Goal: Information Seeking & Learning: Learn about a topic

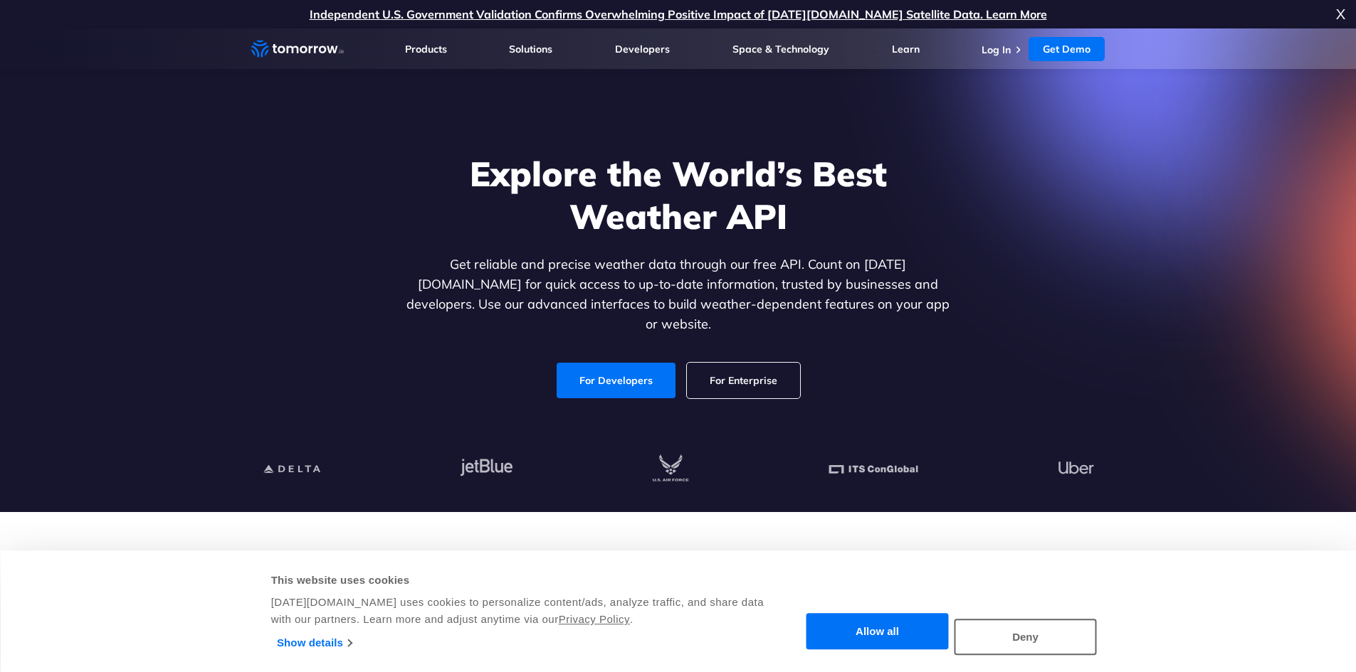
click at [1085, 271] on div "Explore the World’s Best Weather API Get reliable and precise weather data thro…" at bounding box center [678, 276] width 877 height 302
click at [606, 371] on link "For Developers" at bounding box center [615, 381] width 119 height 36
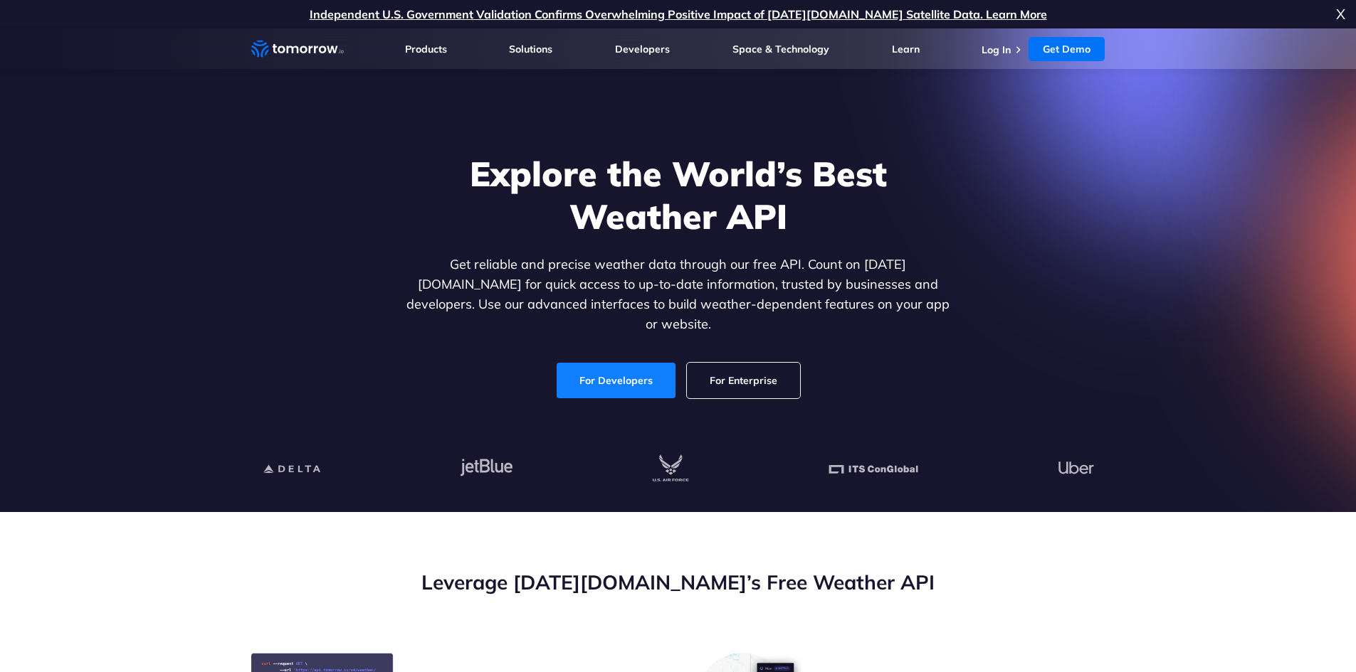
click at [606, 371] on link "For Developers" at bounding box center [615, 381] width 119 height 36
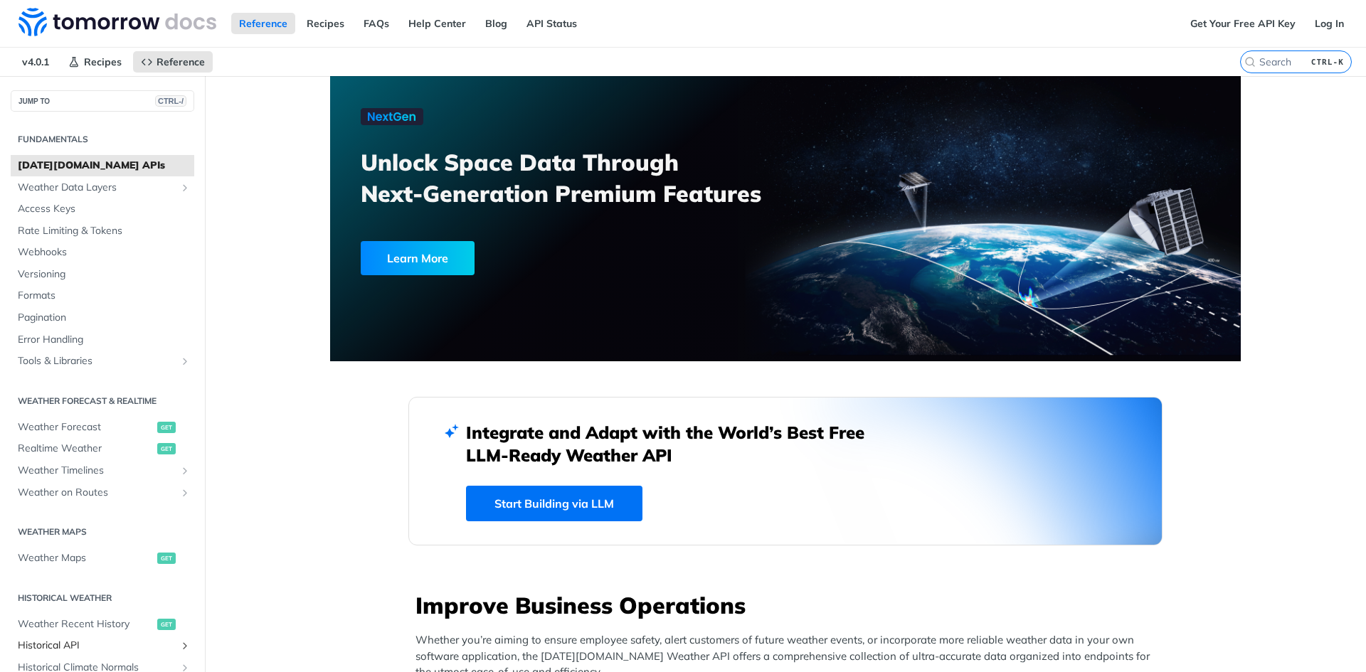
click at [85, 639] on span "Historical API" at bounding box center [97, 646] width 158 height 14
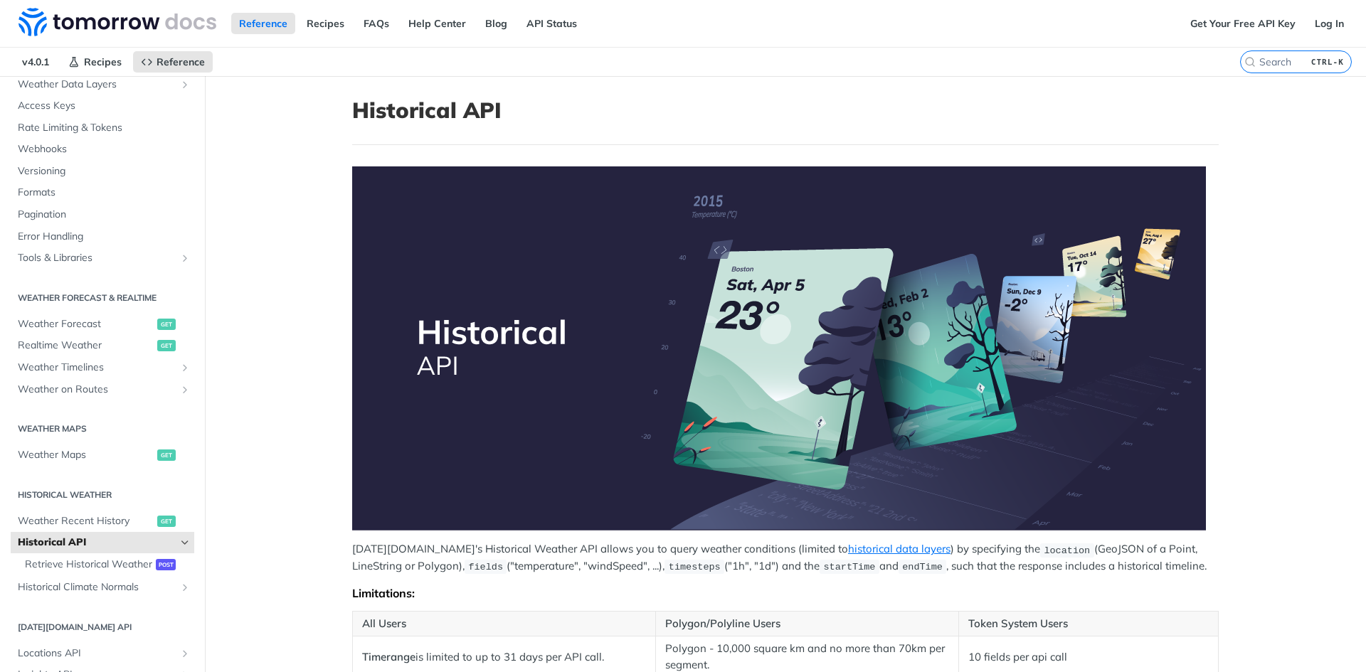
scroll to position [105, 0]
click at [314, 349] on main "JUMP TO CTRL-/ Fundamentals Tomorrow.io APIs Weather Data Layers Core Probabili…" at bounding box center [683, 646] width 1366 height 1141
drag, startPoint x: 314, startPoint y: 349, endPoint x: 332, endPoint y: 388, distance: 42.3
click at [336, 416] on main "JUMP TO CTRL-/ Fundamentals Tomorrow.io APIs Weather Data Layers Core Probabili…" at bounding box center [683, 646] width 1366 height 1141
click at [330, 366] on article "Historical API Tomorrow.io's Historical Weather API allows you to query weather…" at bounding box center [785, 646] width 911 height 1141
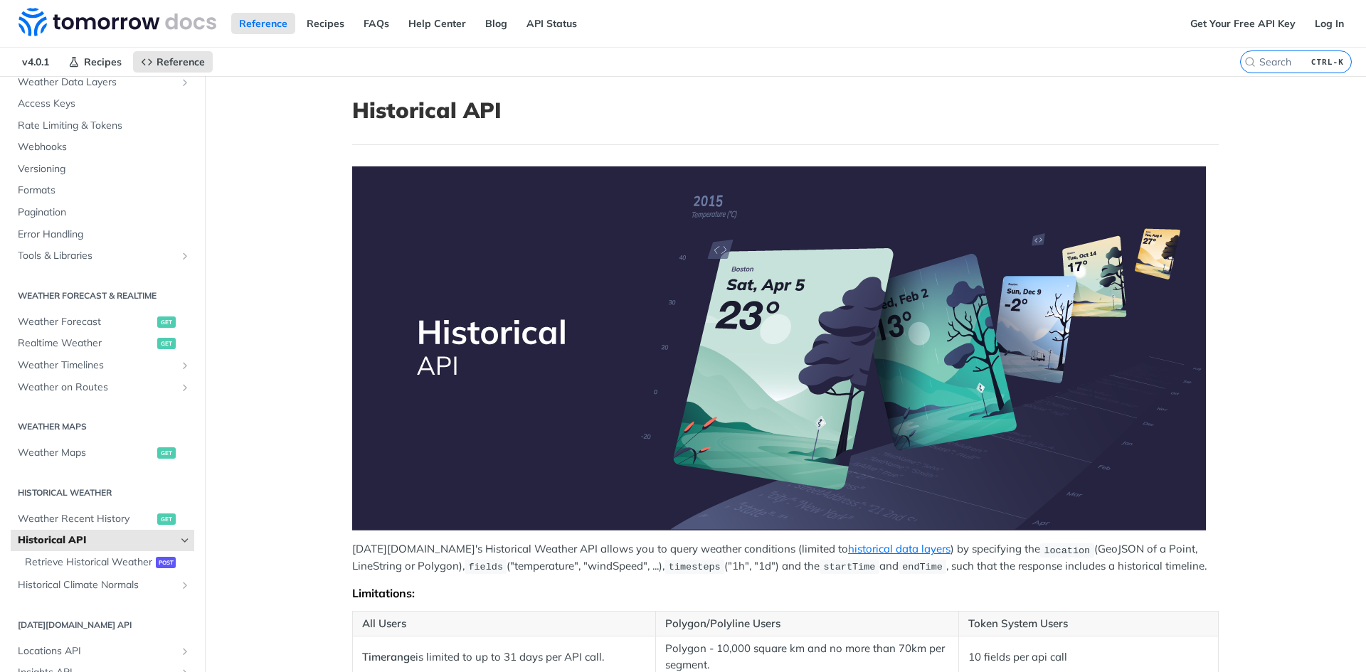
click at [330, 366] on article "Historical API Tomorrow.io's Historical Weather API allows you to query weather…" at bounding box center [785, 646] width 911 height 1141
click at [830, 645] on td "Polygon - 10,000 square km and no more than 70km per segment." at bounding box center [806, 657] width 303 height 41
click at [848, 547] on link "historical data layers" at bounding box center [899, 549] width 102 height 14
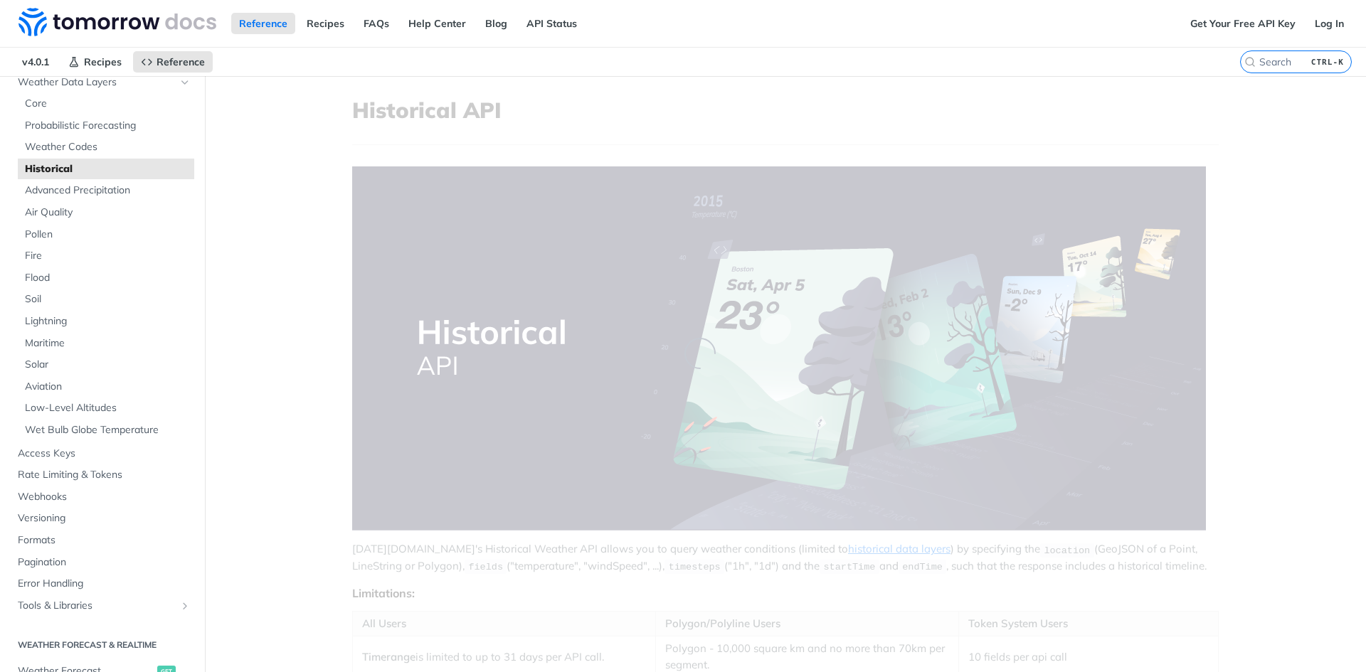
scroll to position [455, 0]
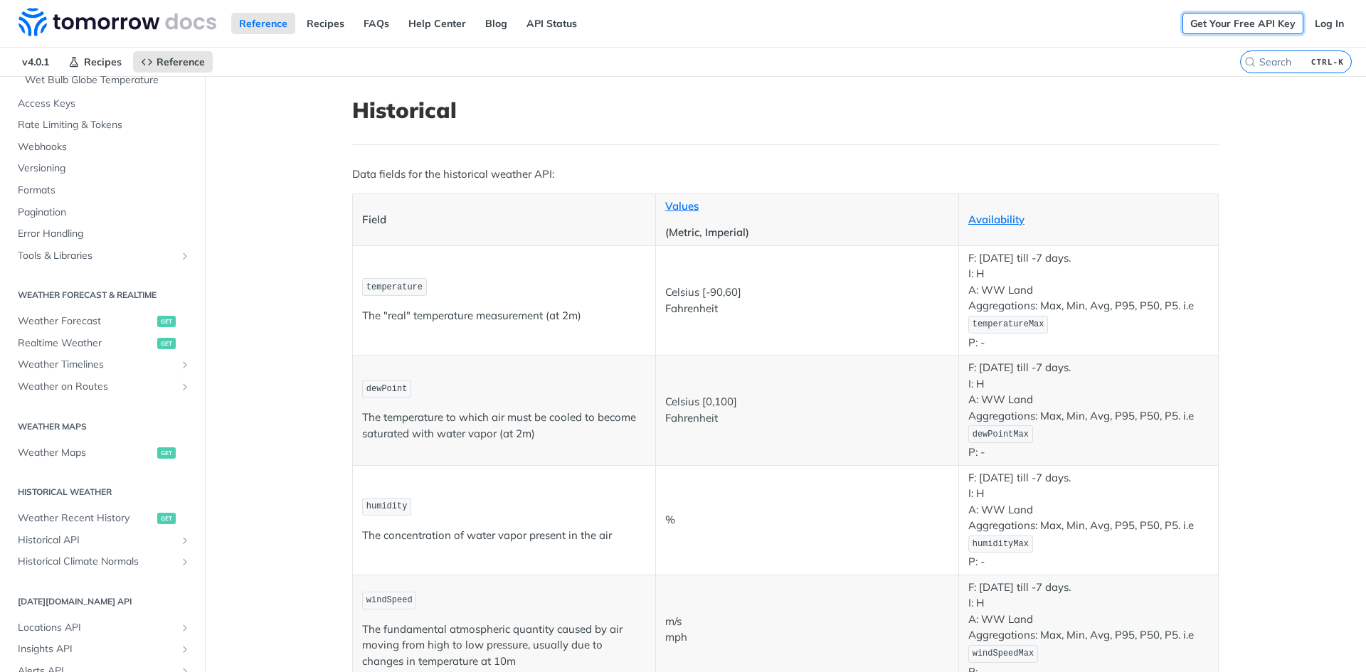
click at [1246, 17] on link "Get Your Free API Key" at bounding box center [1243, 23] width 121 height 21
click at [1314, 25] on link "Log In" at bounding box center [1329, 23] width 45 height 21
